Goal: Information Seeking & Learning: Check status

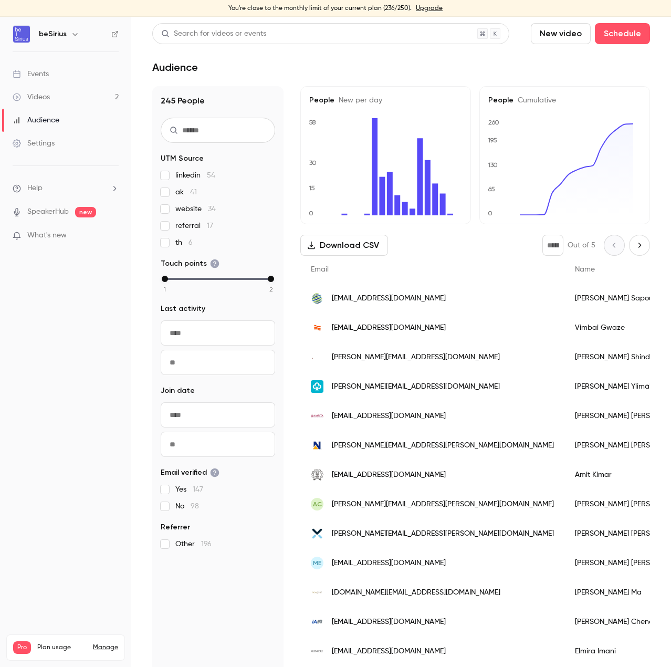
click at [59, 73] on link "Events" at bounding box center [65, 74] width 131 height 23
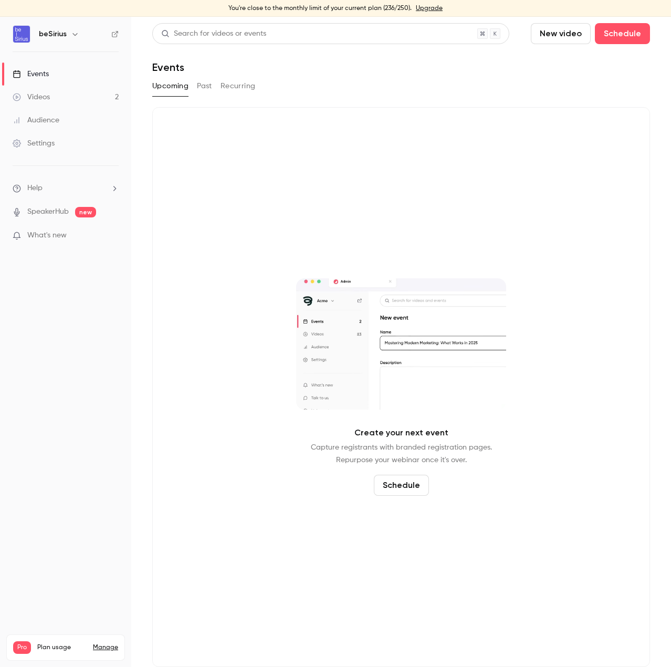
click at [192, 75] on div "Search for videos or events New video Schedule Events Upcoming Past Recurring C…" at bounding box center [401, 345] width 498 height 644
click at [194, 80] on div "Upcoming Past Recurring" at bounding box center [401, 86] width 498 height 17
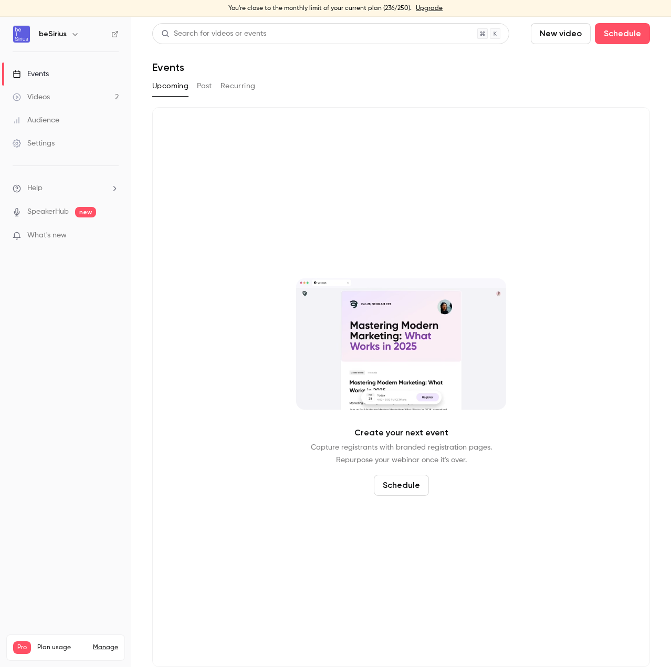
click at [206, 86] on button "Past" at bounding box center [204, 86] width 15 height 17
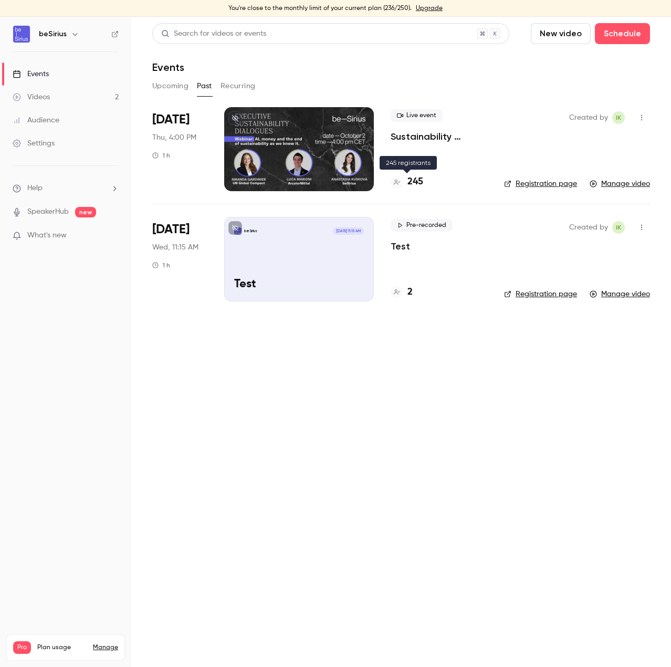
click at [412, 181] on h4 "245" at bounding box center [416, 182] width 16 height 14
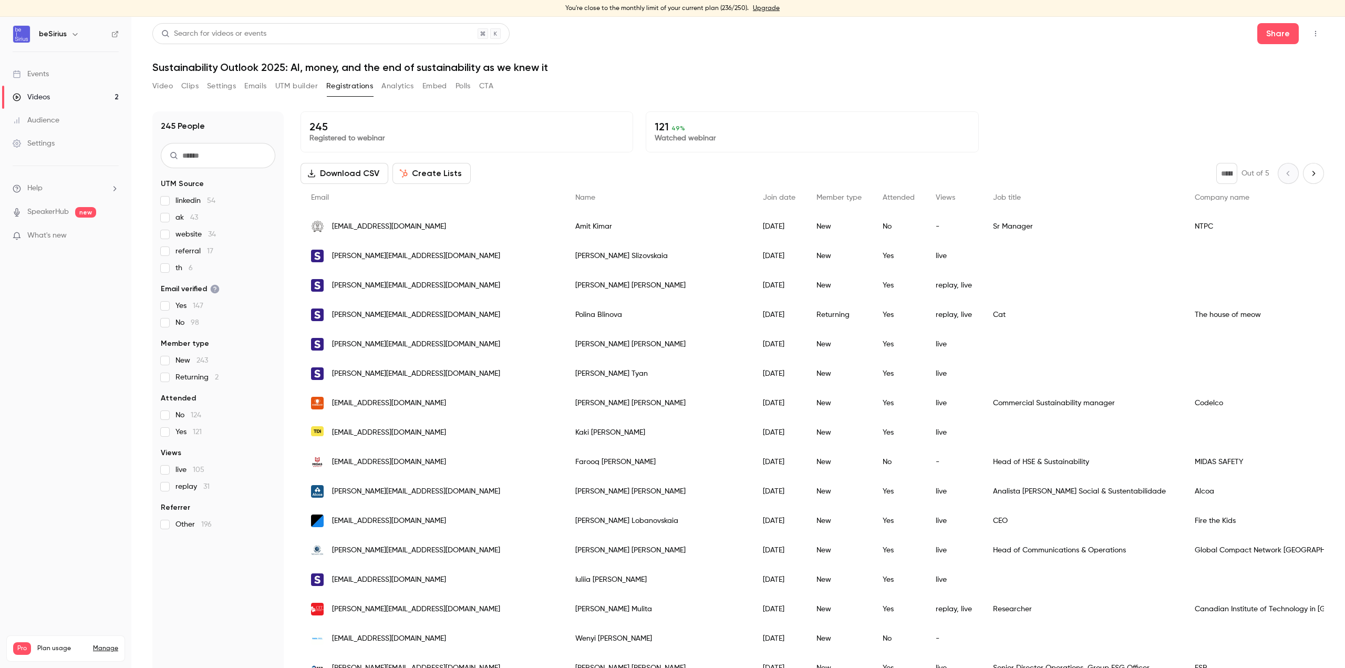
click at [398, 91] on button "Analytics" at bounding box center [397, 86] width 33 height 17
